Goal: Navigation & Orientation: Find specific page/section

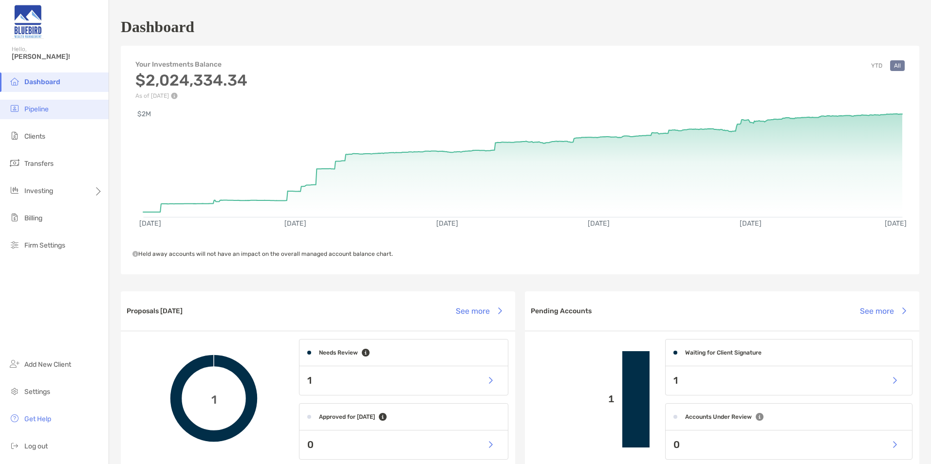
click at [37, 111] on span "Pipeline" at bounding box center [36, 109] width 24 height 8
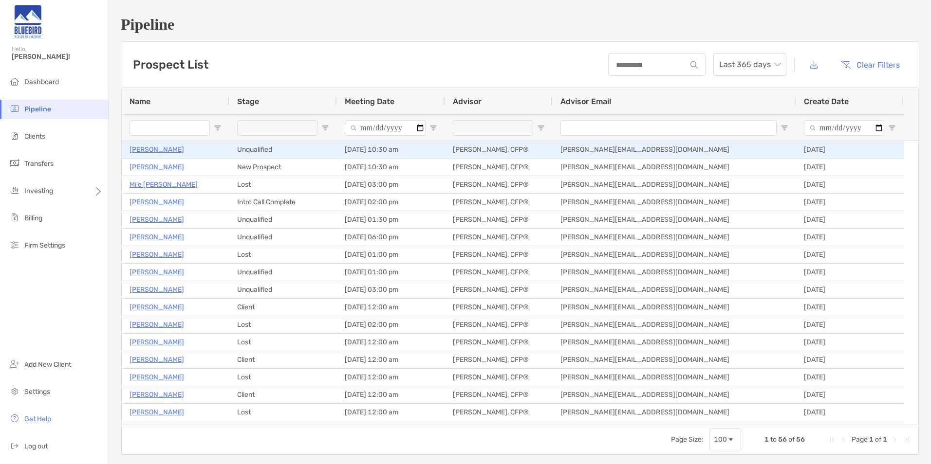
click at [156, 153] on p "[PERSON_NAME]" at bounding box center [156, 150] width 55 height 12
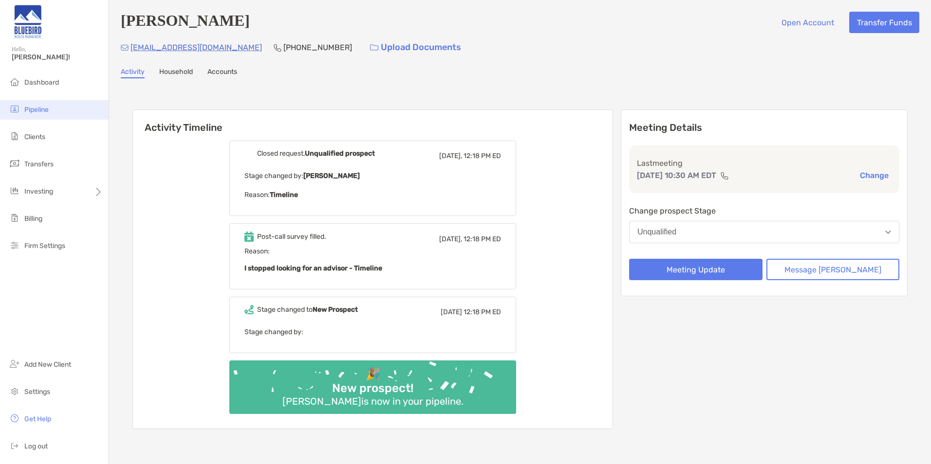
click at [55, 117] on li "Pipeline" at bounding box center [54, 109] width 109 height 19
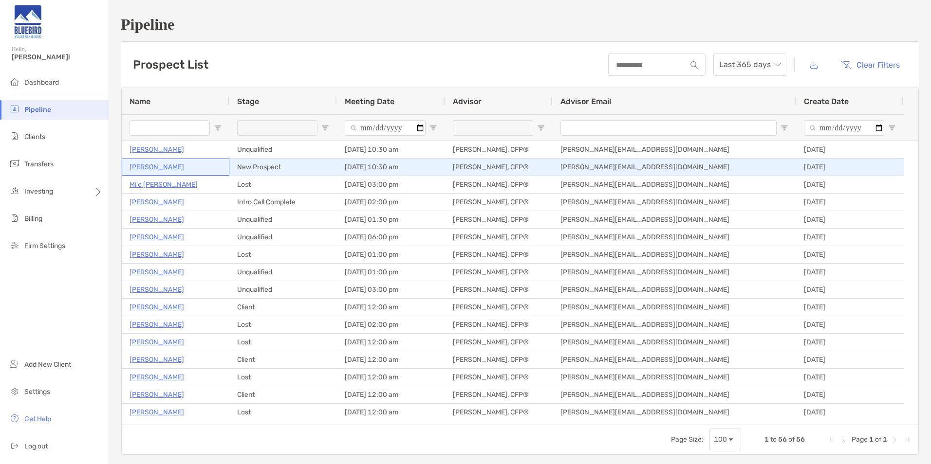
click at [152, 169] on p "[PERSON_NAME]" at bounding box center [156, 167] width 55 height 12
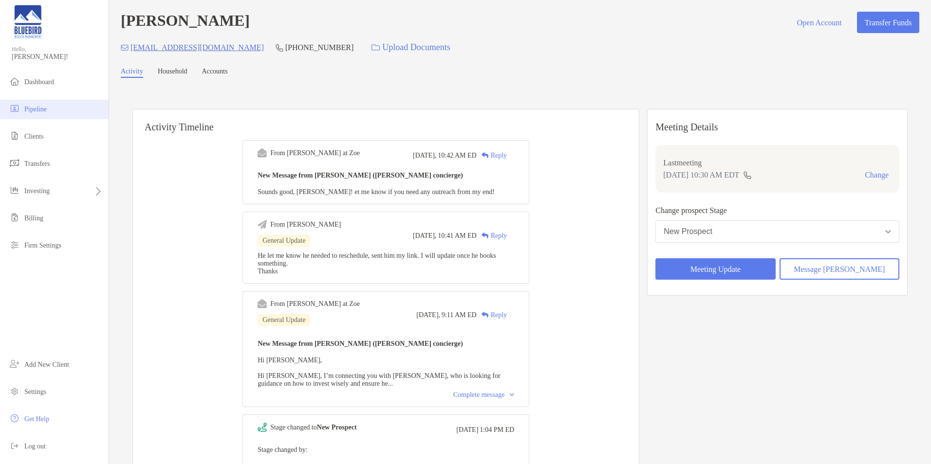
click at [39, 114] on li "Pipeline" at bounding box center [54, 109] width 109 height 19
